Goal: Task Accomplishment & Management: Manage account settings

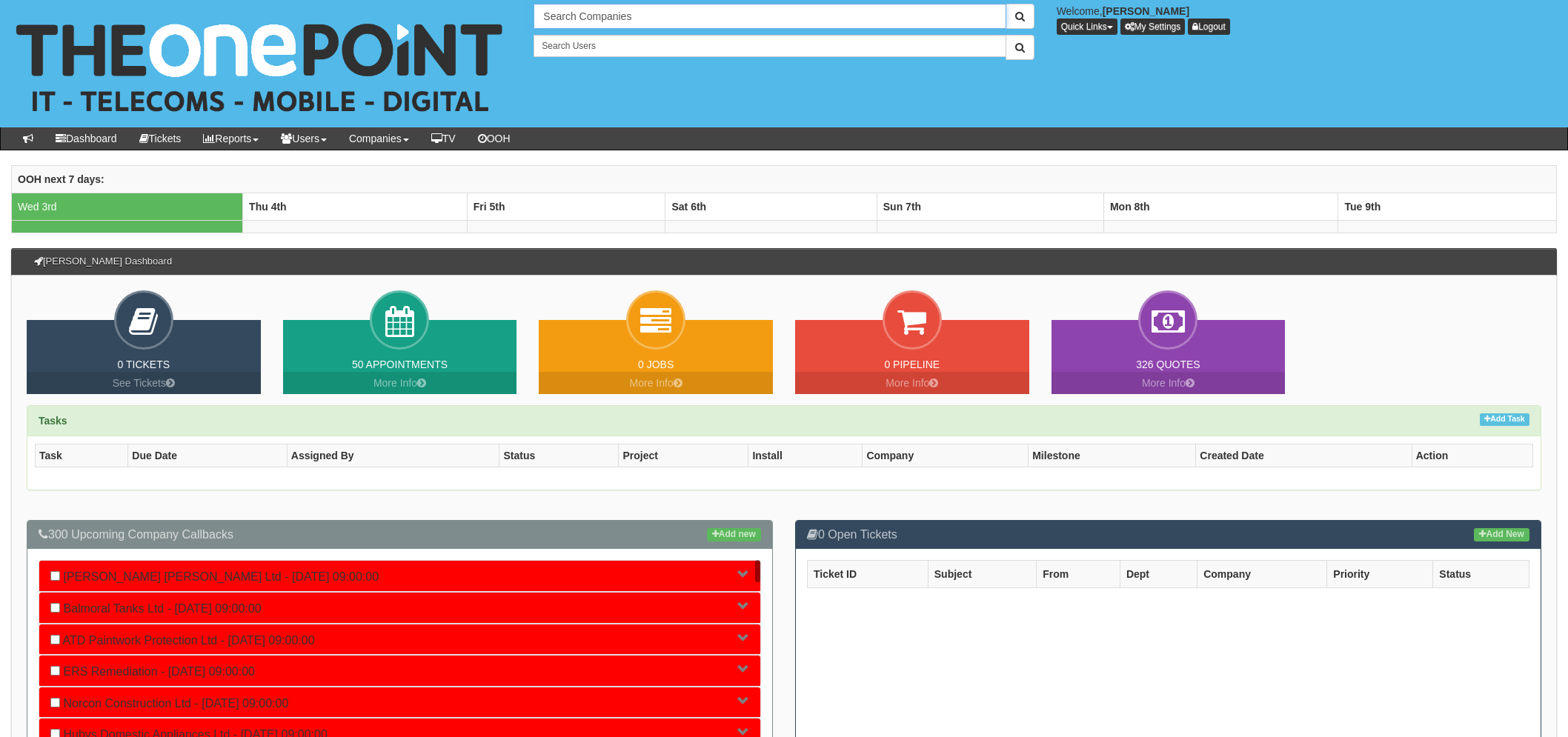
drag, startPoint x: 0, startPoint y: 0, endPoint x: 552, endPoint y: 15, distance: 552.2
click at [552, 15] on input "Search Companies" at bounding box center [769, 16] width 472 height 25
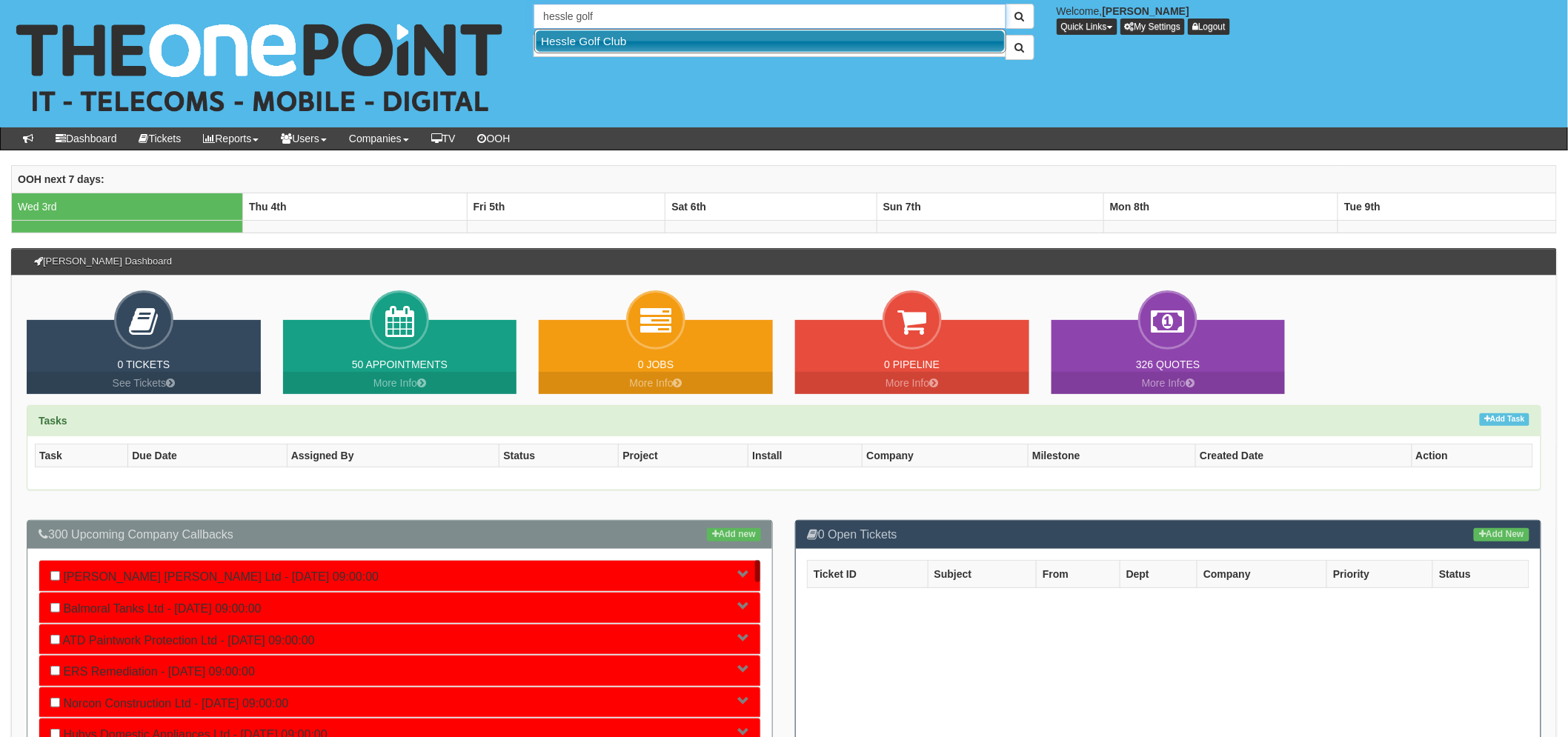
click at [723, 37] on link "Hessle Golf Club" at bounding box center [770, 41] width 469 height 22
type input "Hessle Golf Club"
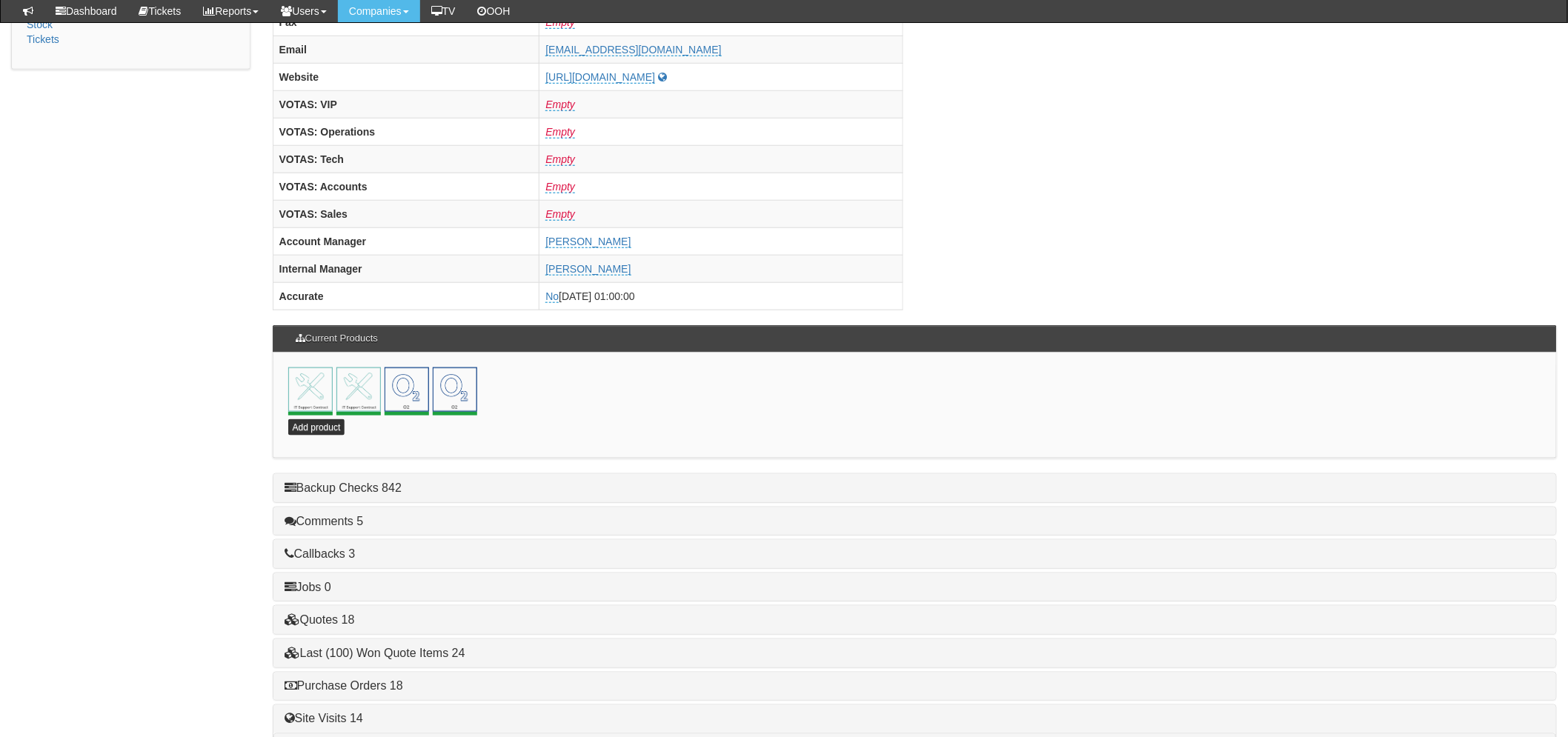
scroll to position [620, 0]
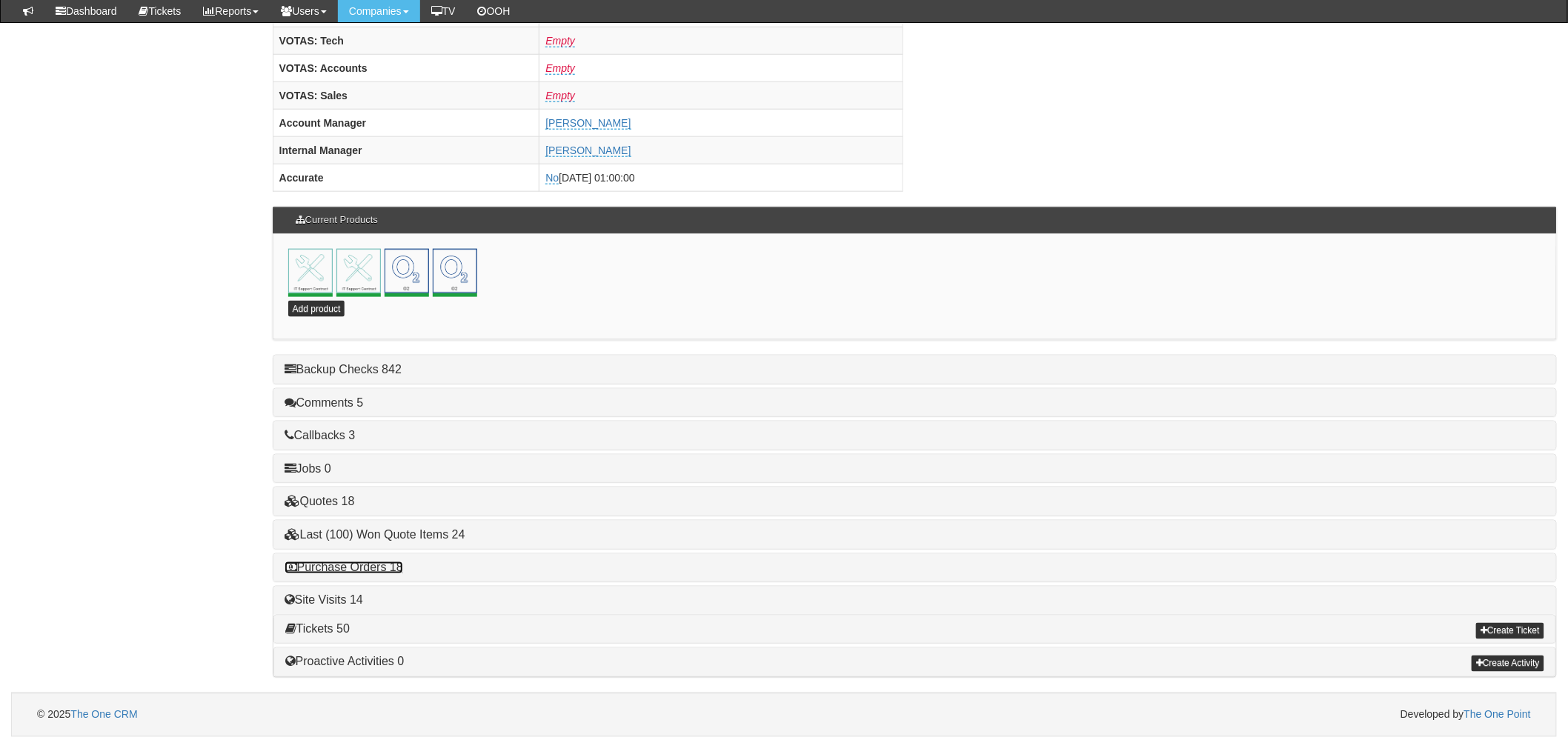
drag, startPoint x: 368, startPoint y: 563, endPoint x: 378, endPoint y: 564, distance: 10.0
click at [367, 563] on link "Purchase Orders 18" at bounding box center [343, 567] width 119 height 13
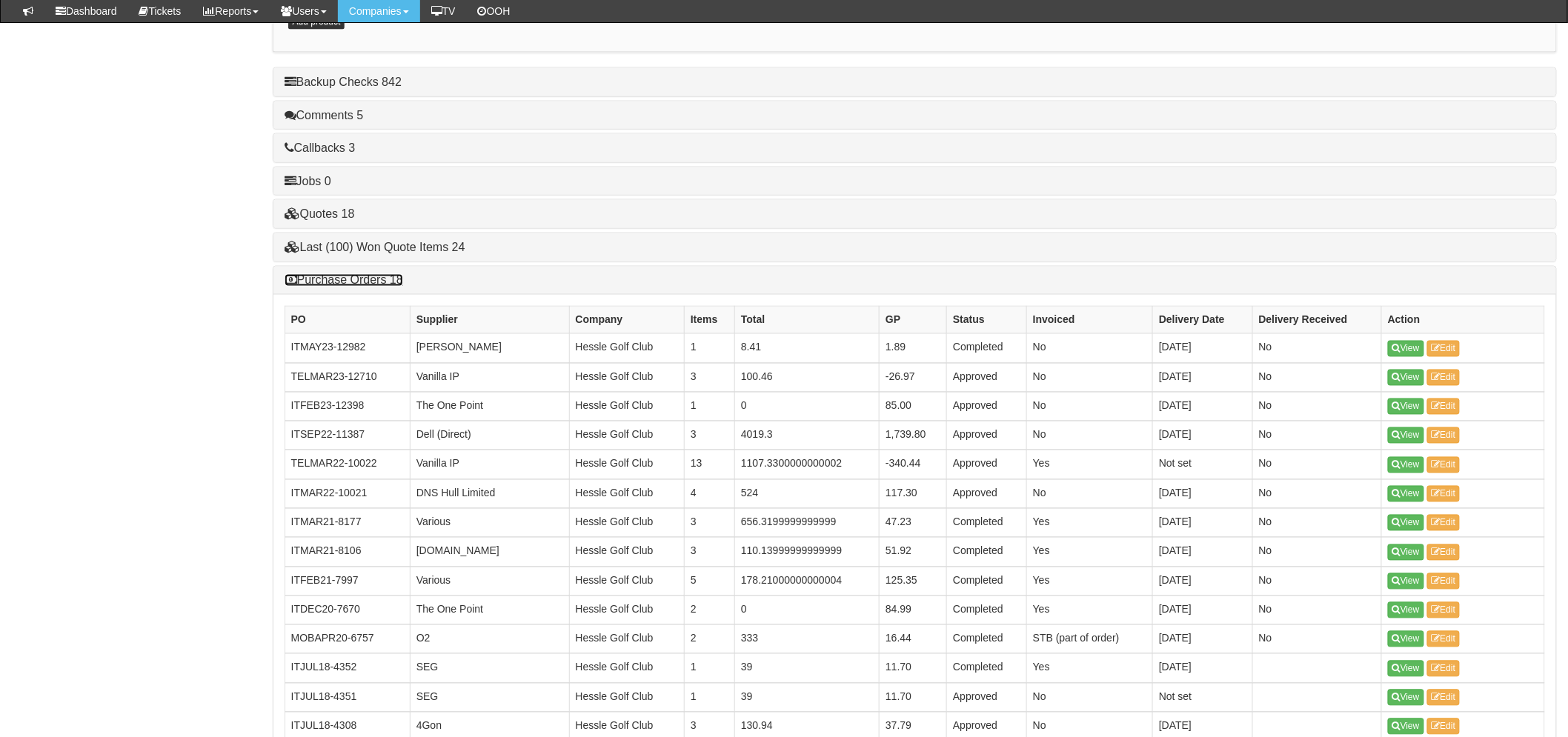
scroll to position [1152, 0]
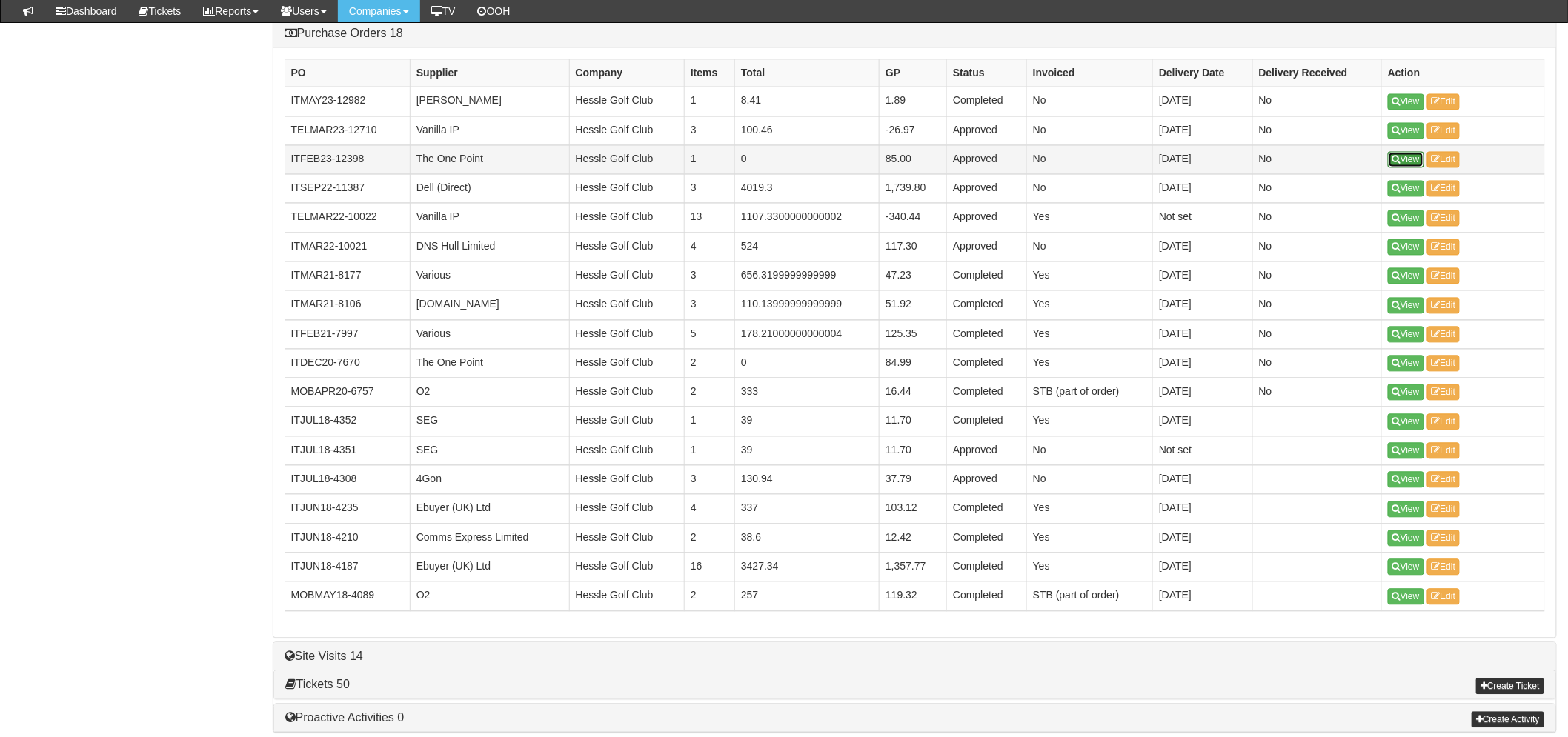
click at [1408, 166] on link "View" at bounding box center [1405, 160] width 36 height 16
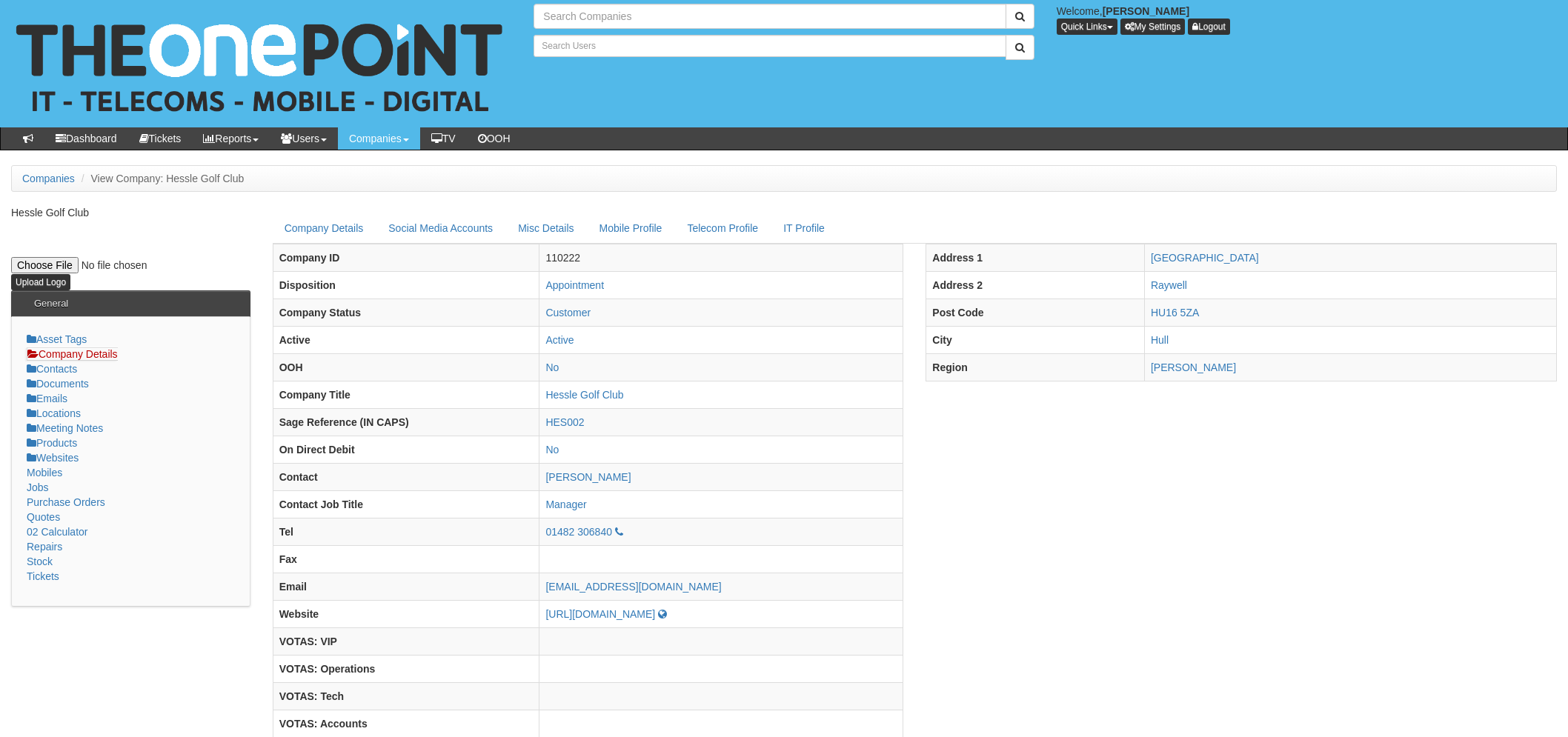
type input "Search Companies"
type input "Search Users"
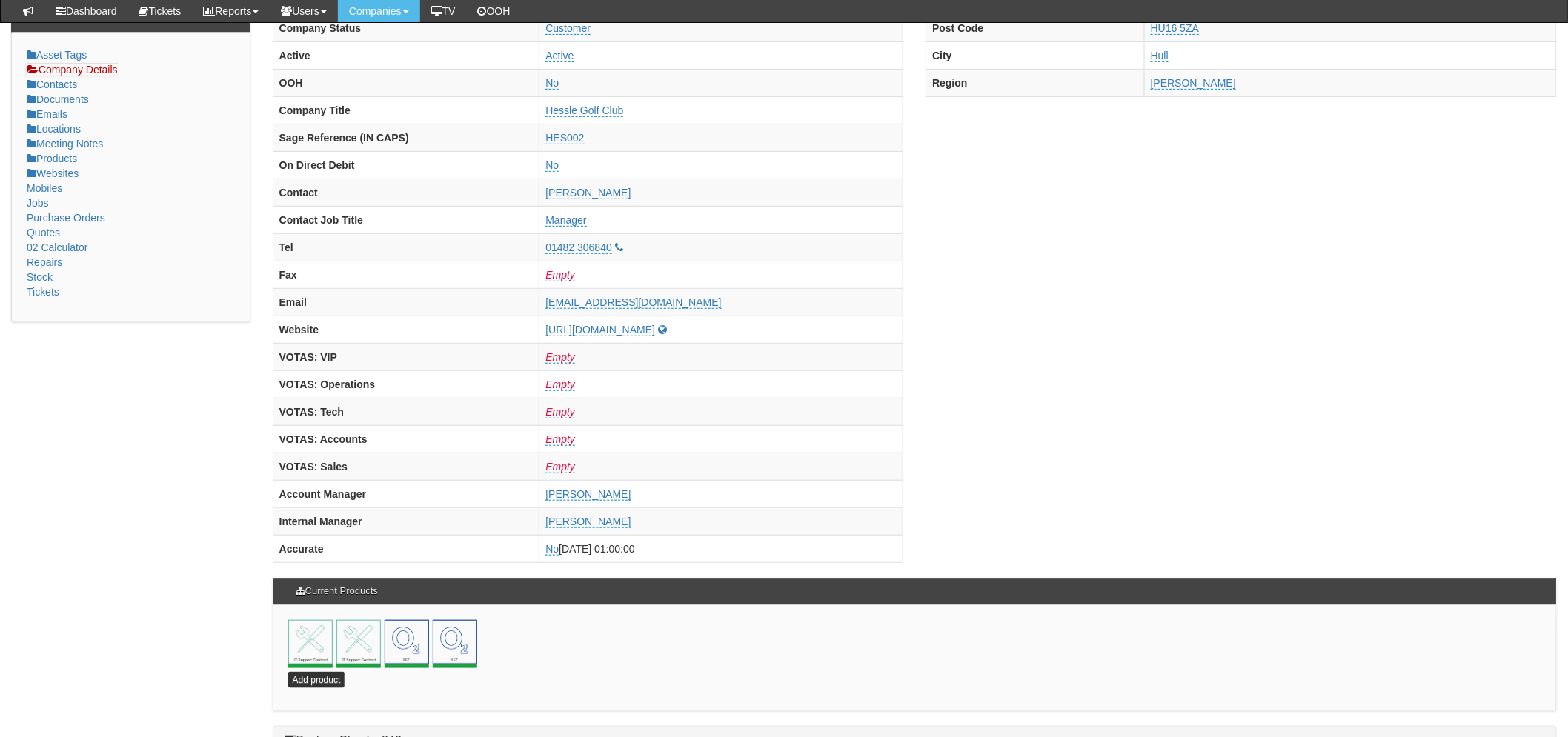
scroll to position [620, 0]
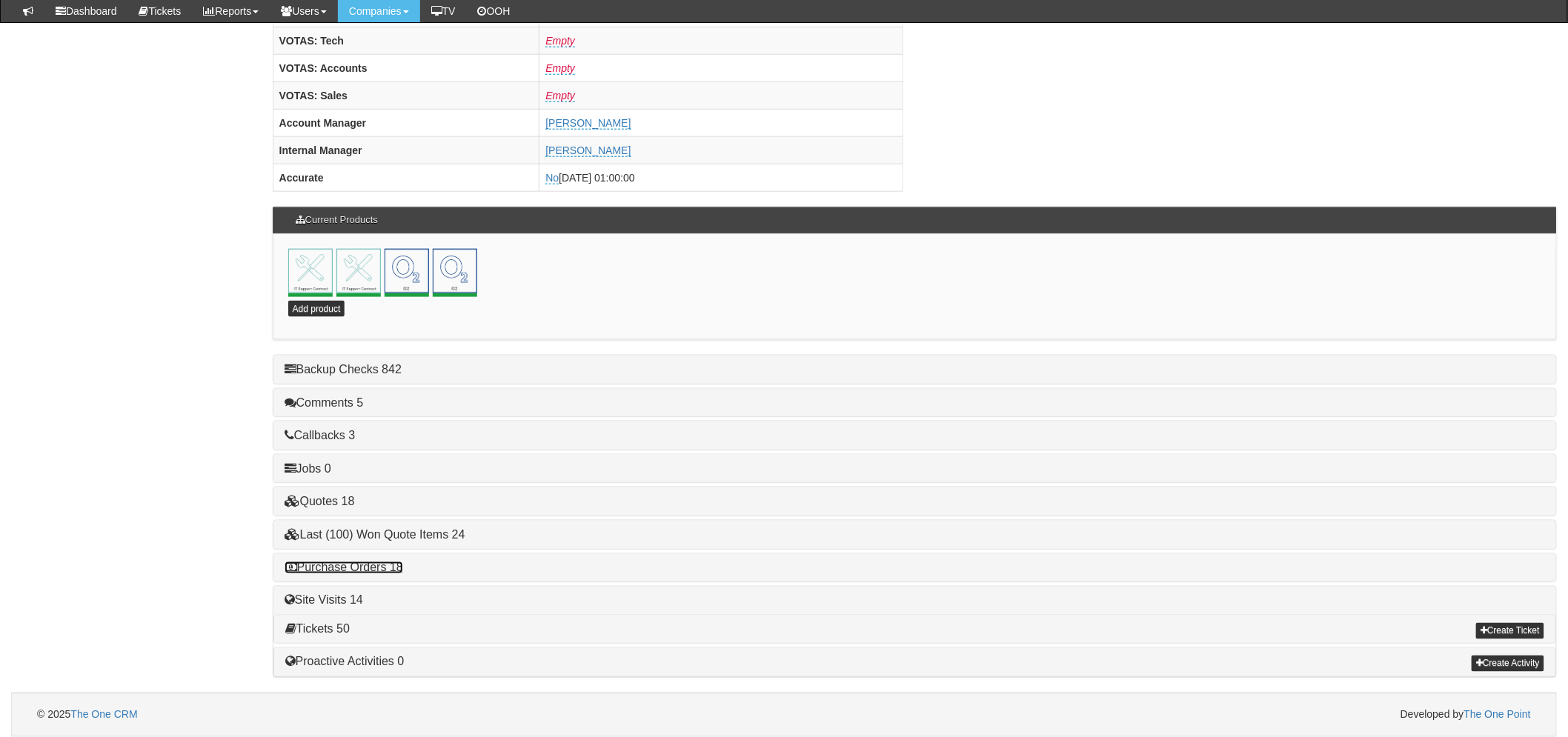
drag, startPoint x: 393, startPoint y: 565, endPoint x: 424, endPoint y: 563, distance: 31.1
click at [393, 565] on link "Purchase Orders 18" at bounding box center [343, 567] width 119 height 13
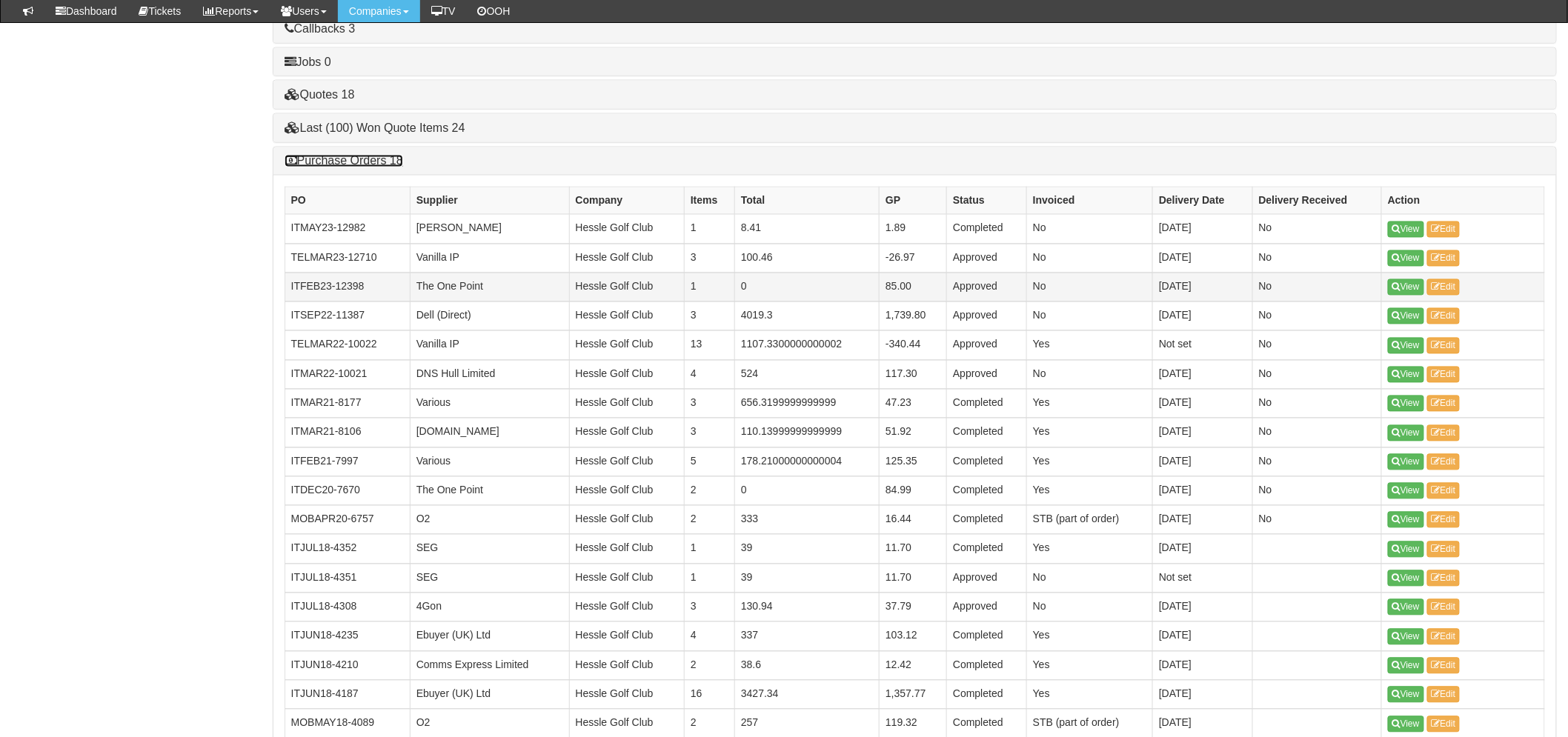
scroll to position [1032, 0]
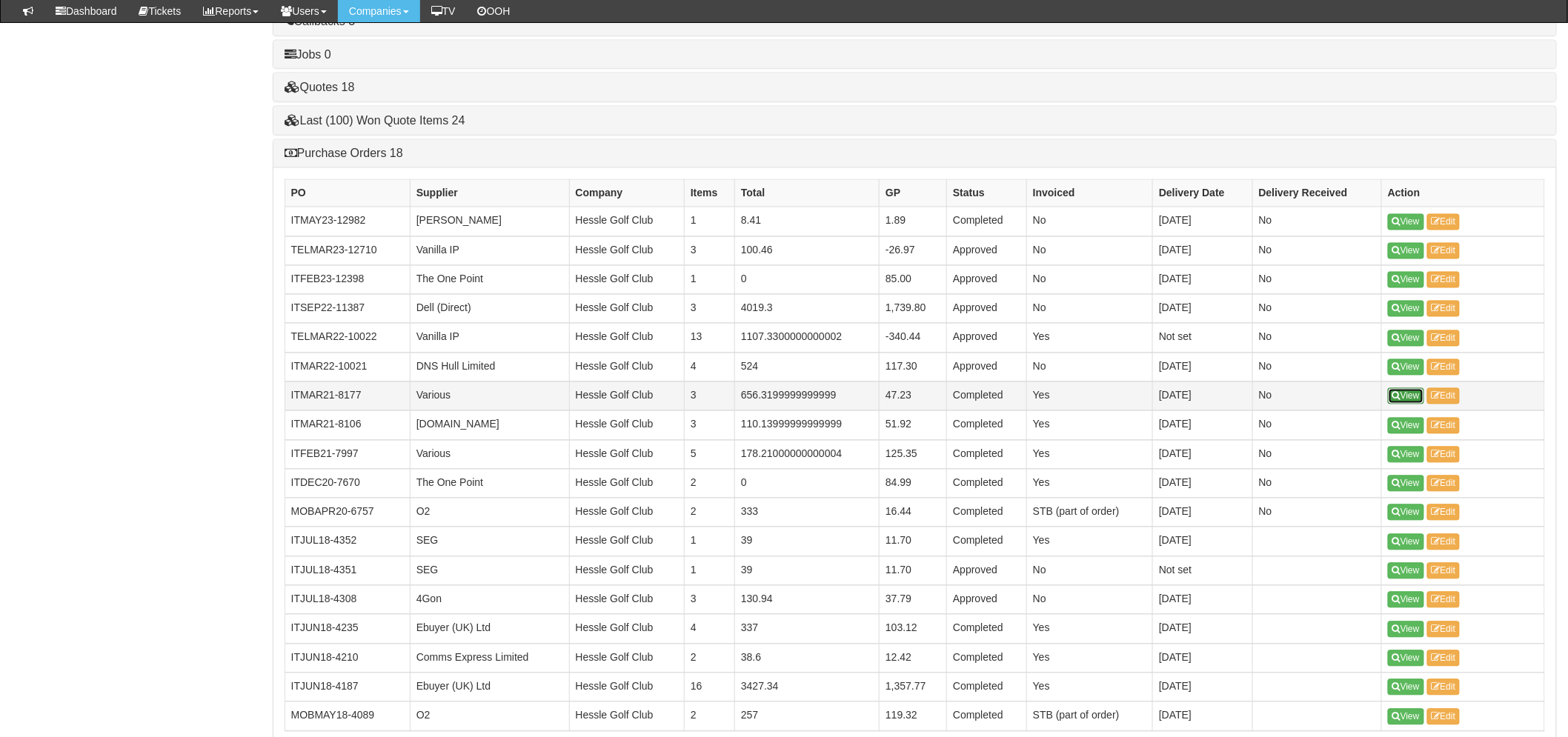
click at [1410, 397] on link "View" at bounding box center [1405, 396] width 36 height 16
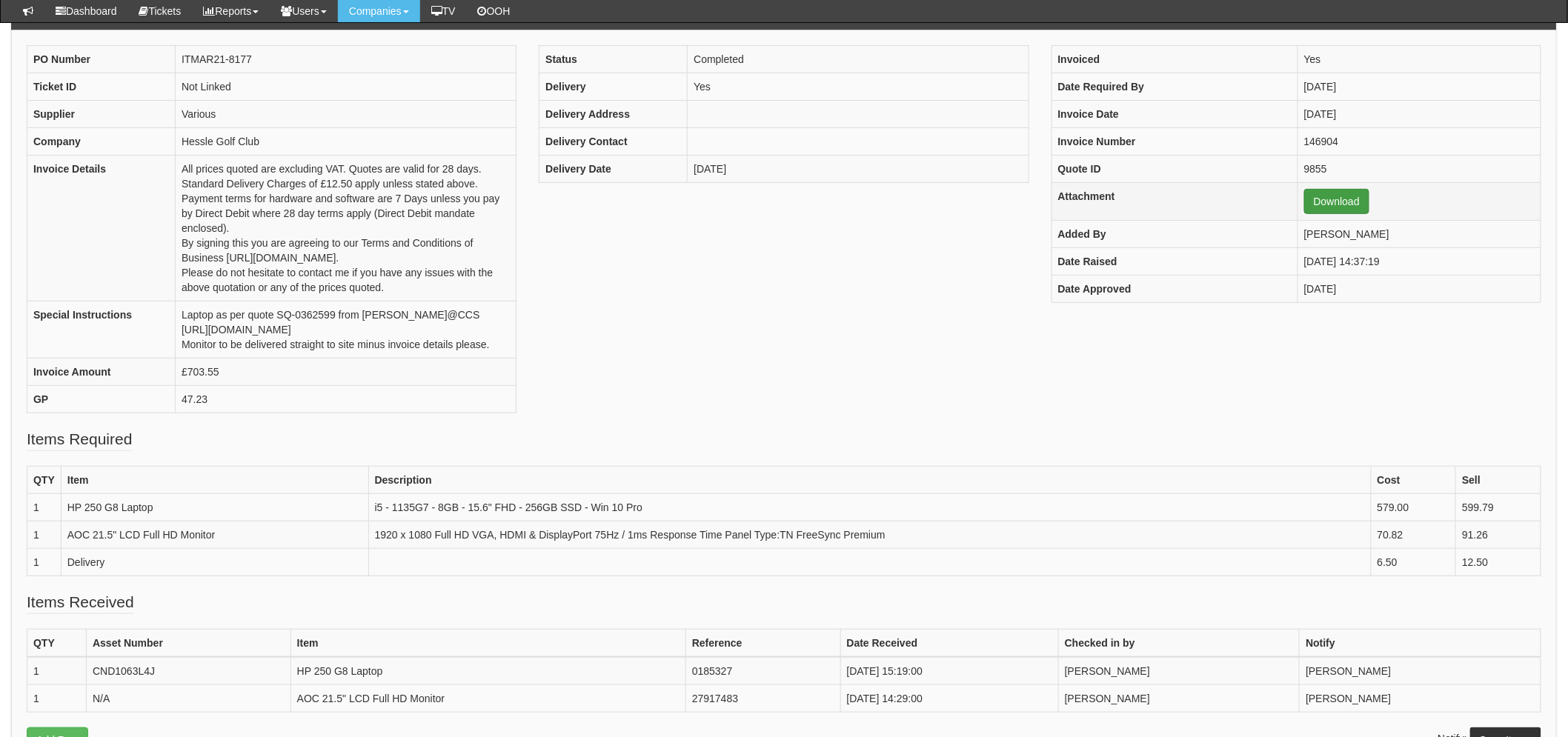
scroll to position [164, 0]
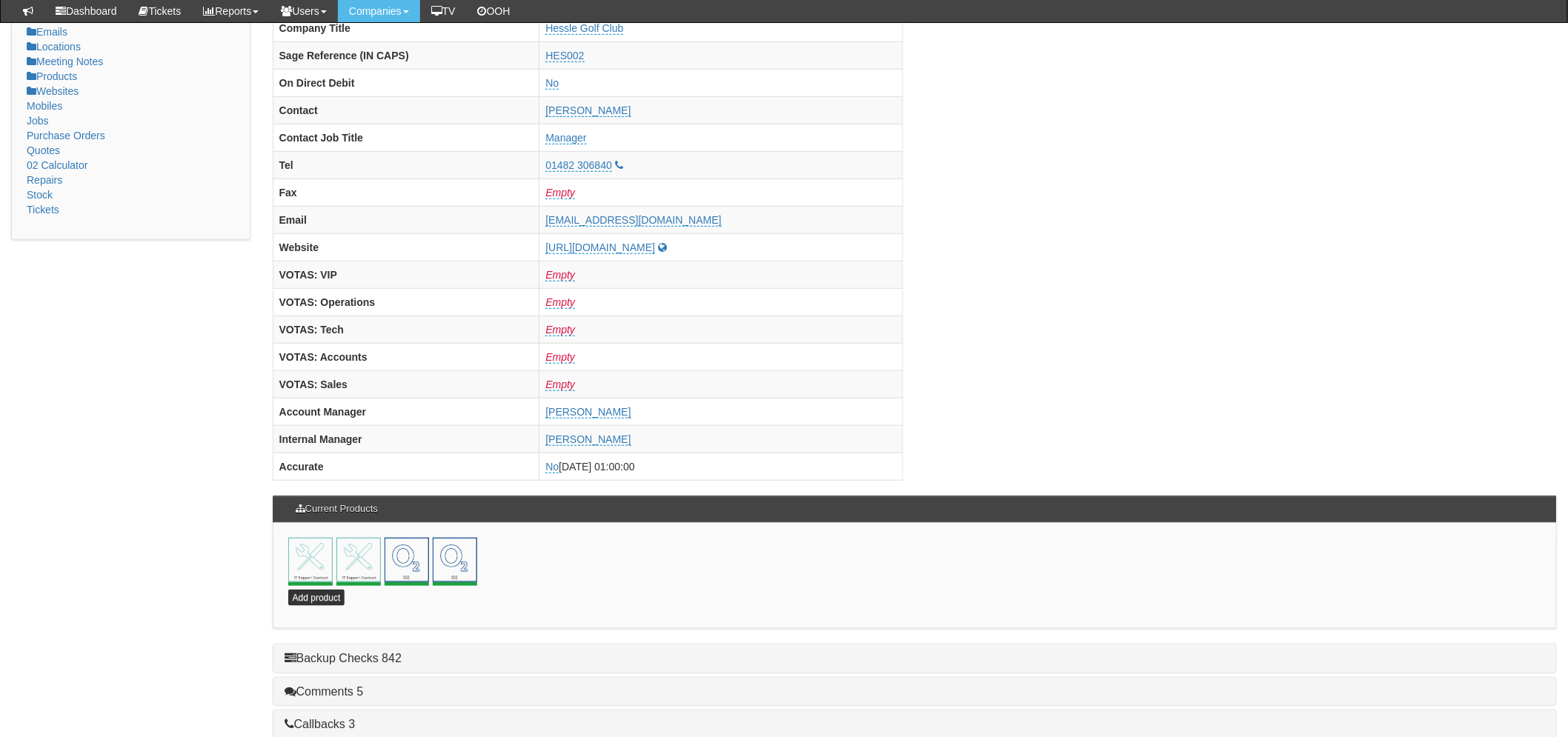
scroll to position [620, 0]
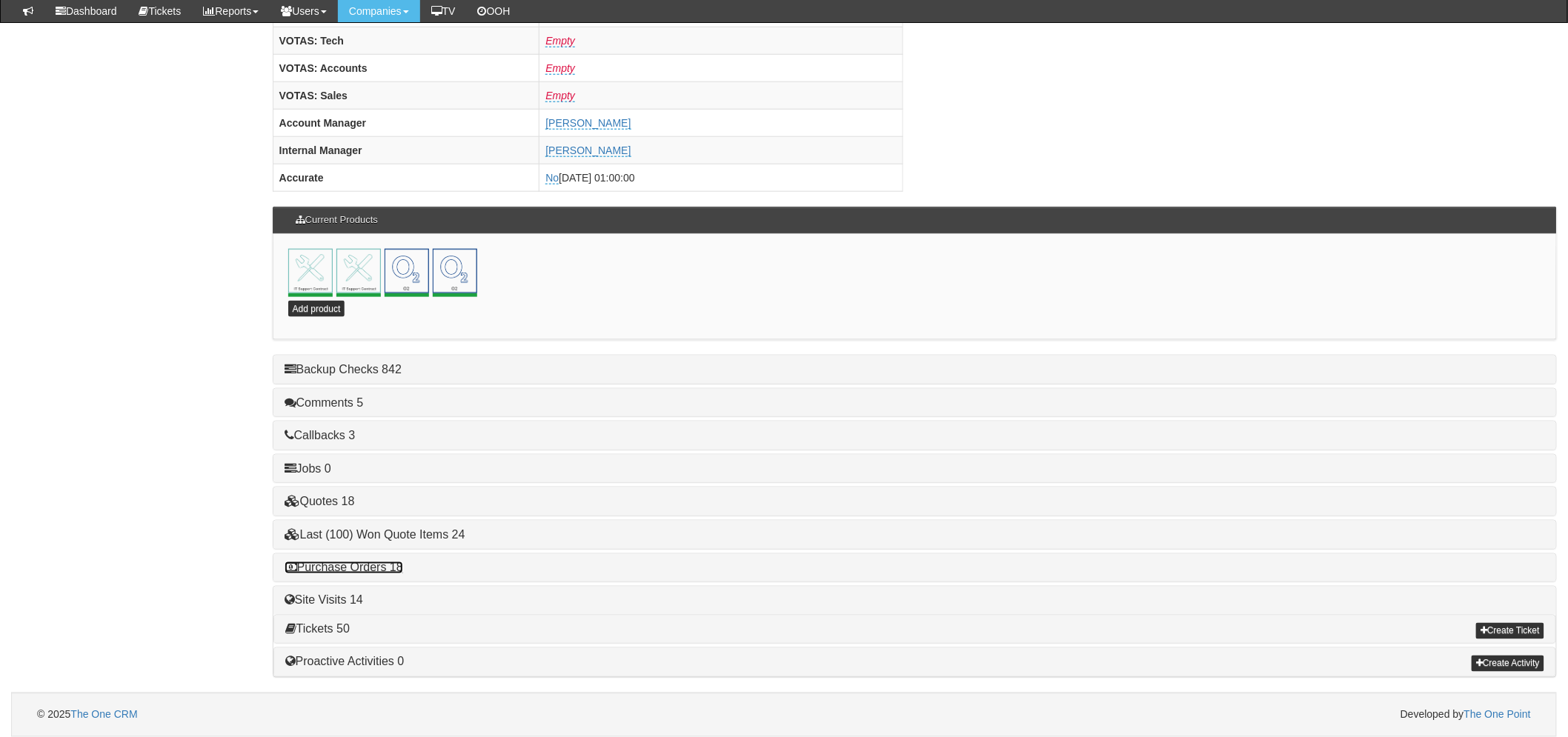
drag, startPoint x: 382, startPoint y: 568, endPoint x: 393, endPoint y: 565, distance: 11.4
click at [382, 568] on link "Purchase Orders 18" at bounding box center [343, 567] width 119 height 13
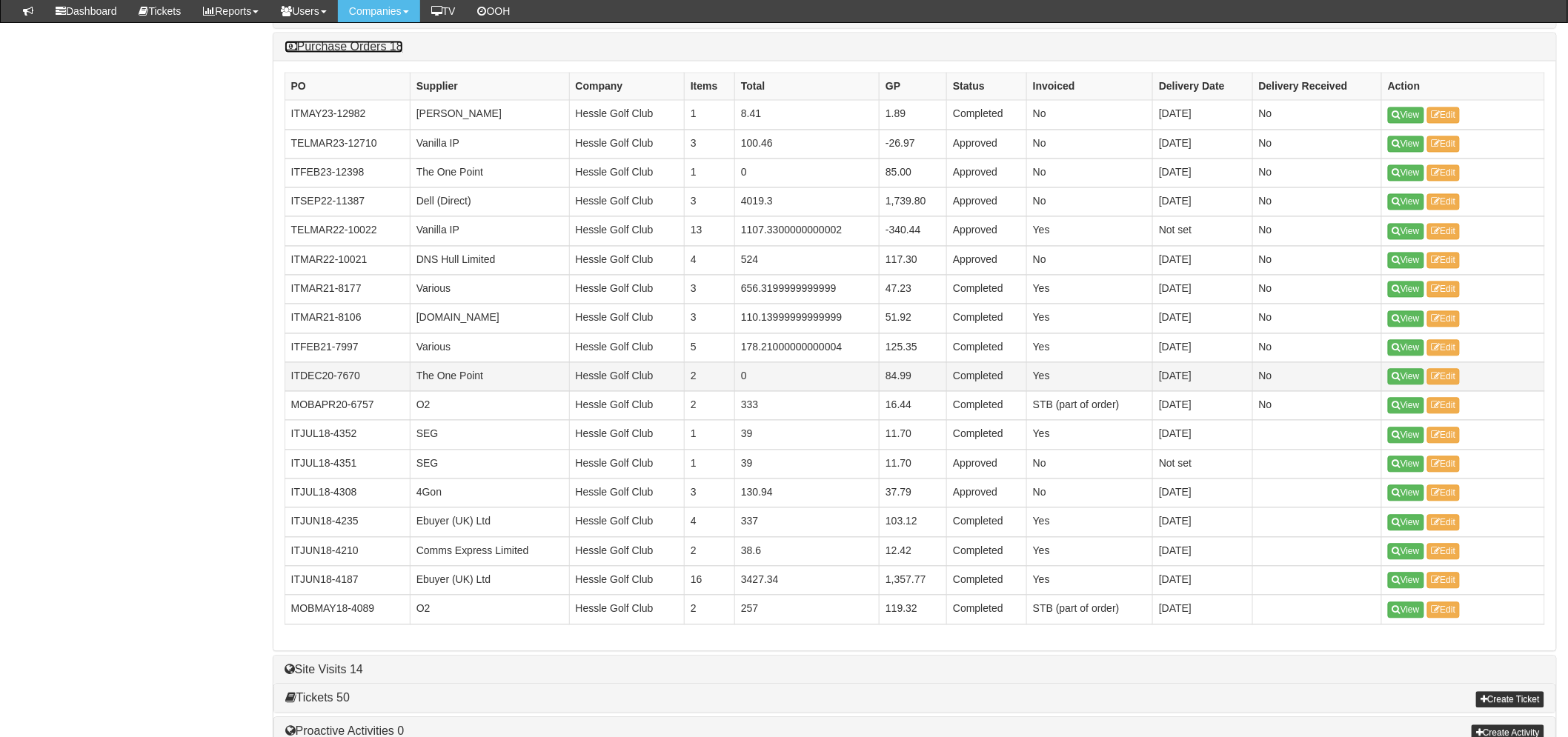
scroll to position [1114, 0]
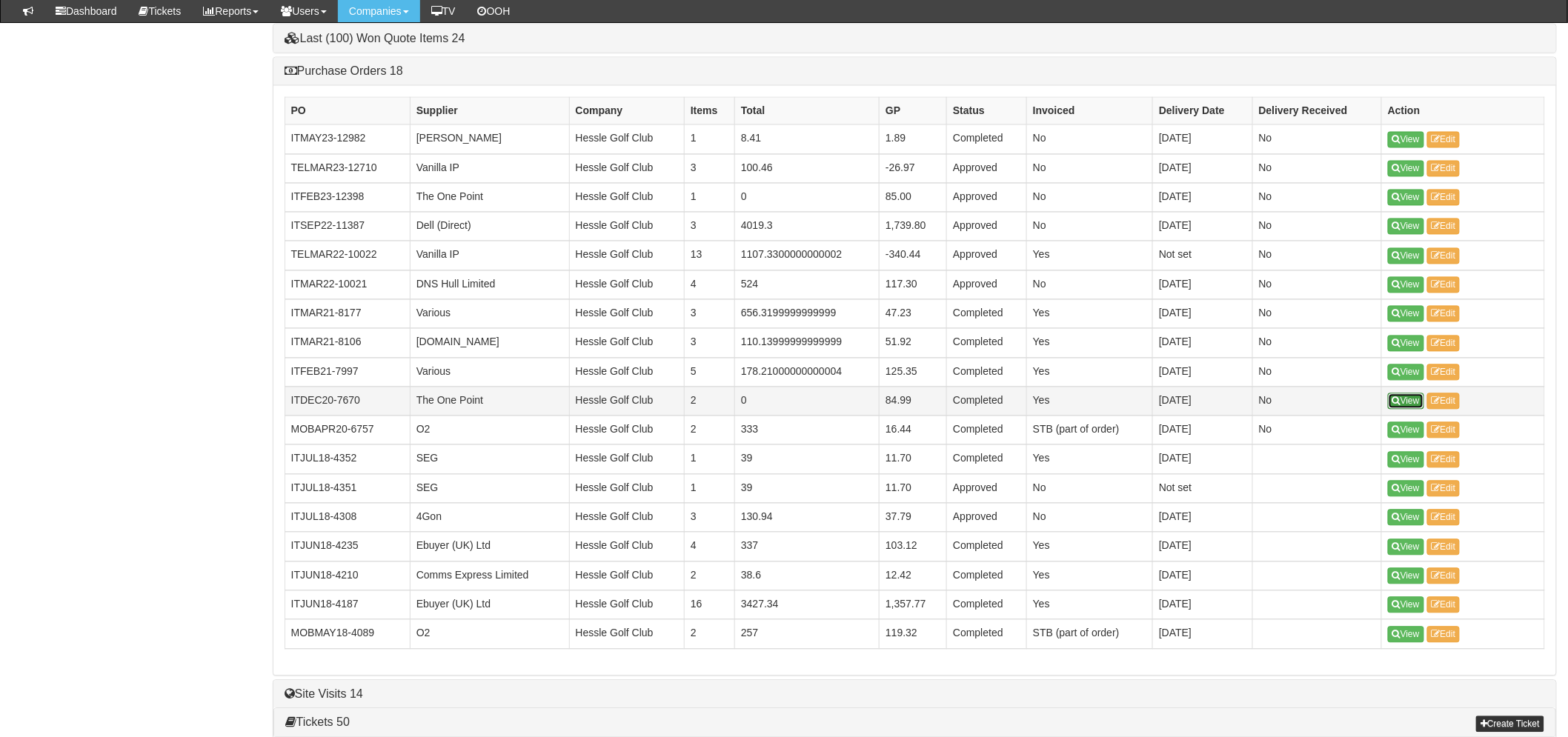
click at [1413, 404] on link "View" at bounding box center [1405, 401] width 36 height 16
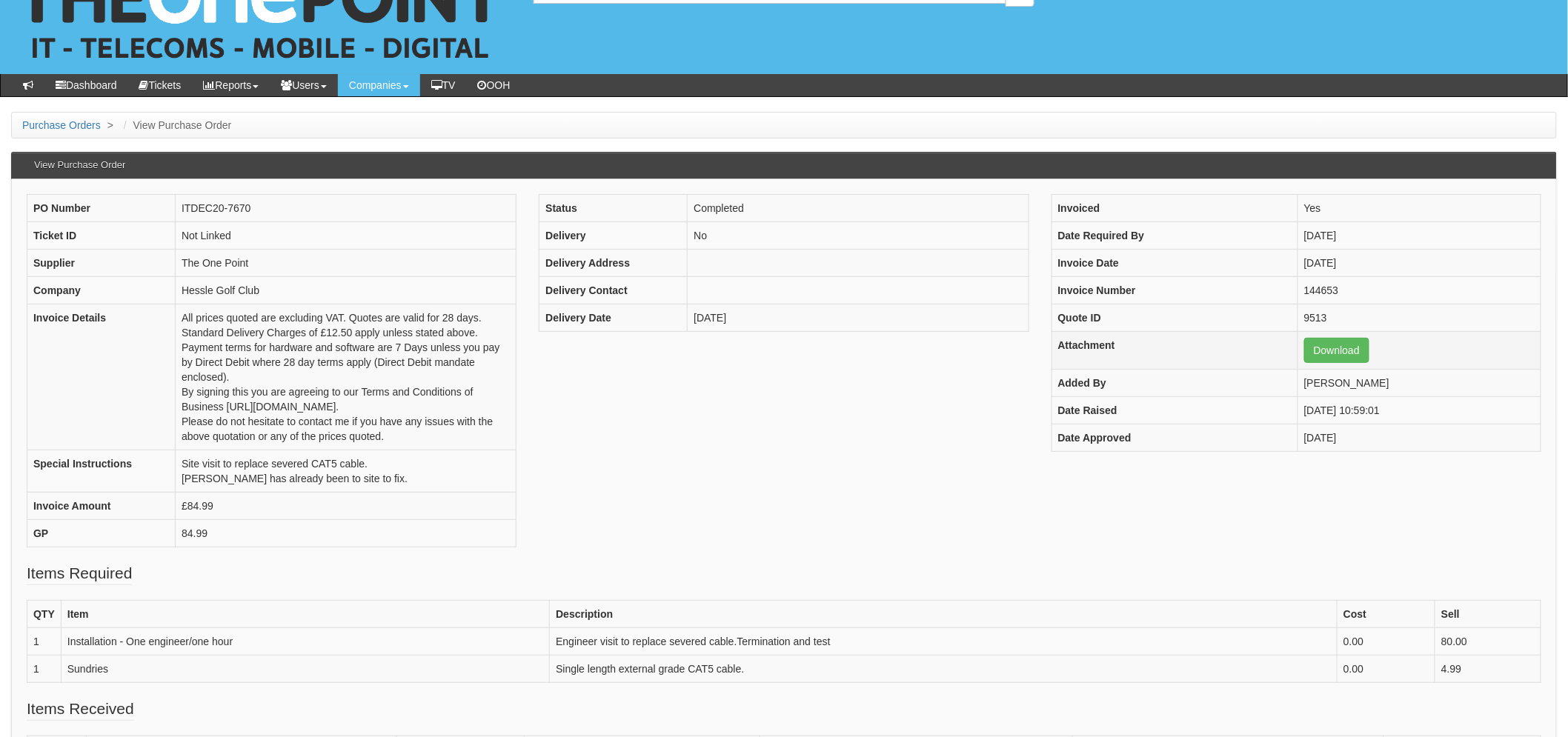
scroll to position [82, 0]
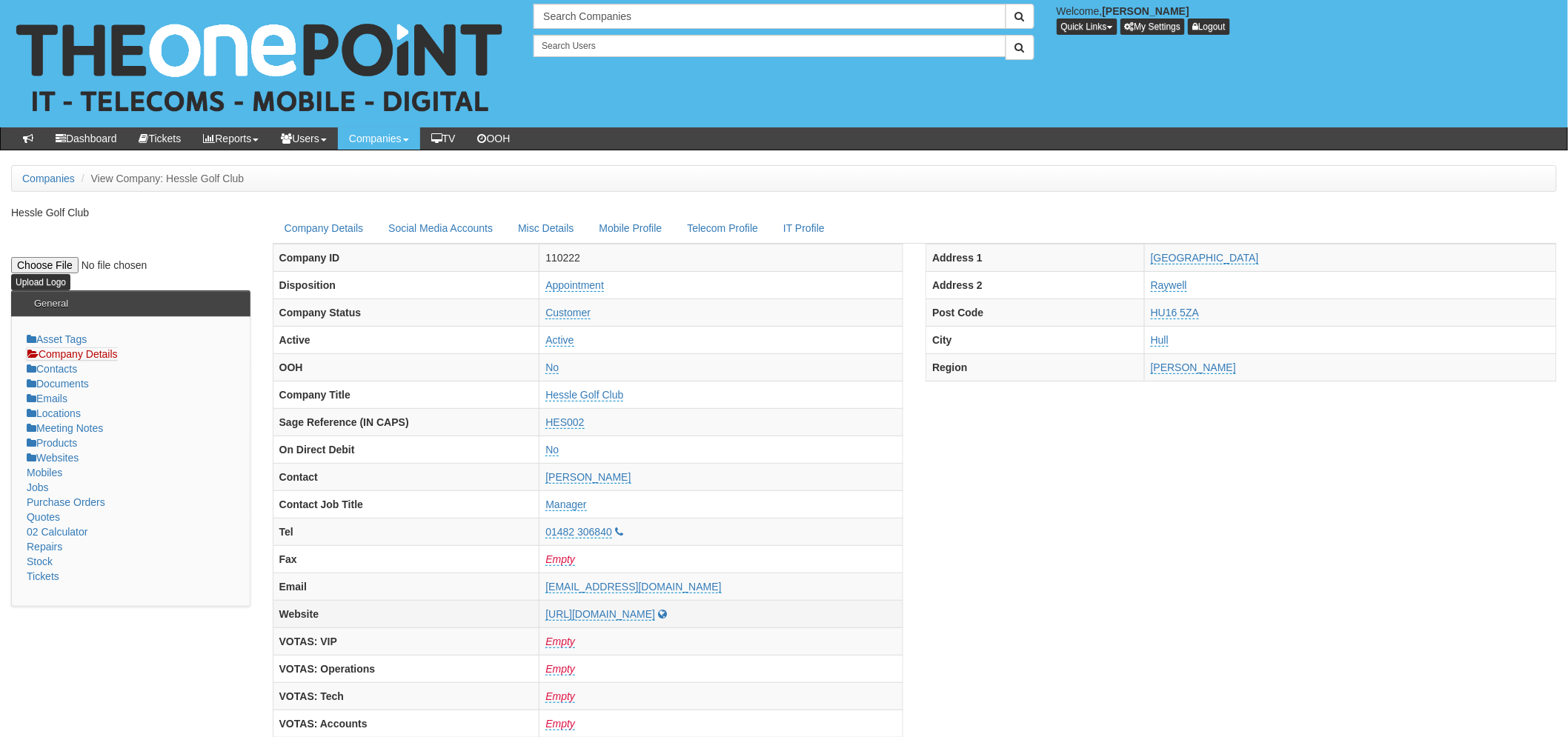
scroll to position [620, 0]
